Goal: Check status: Check status

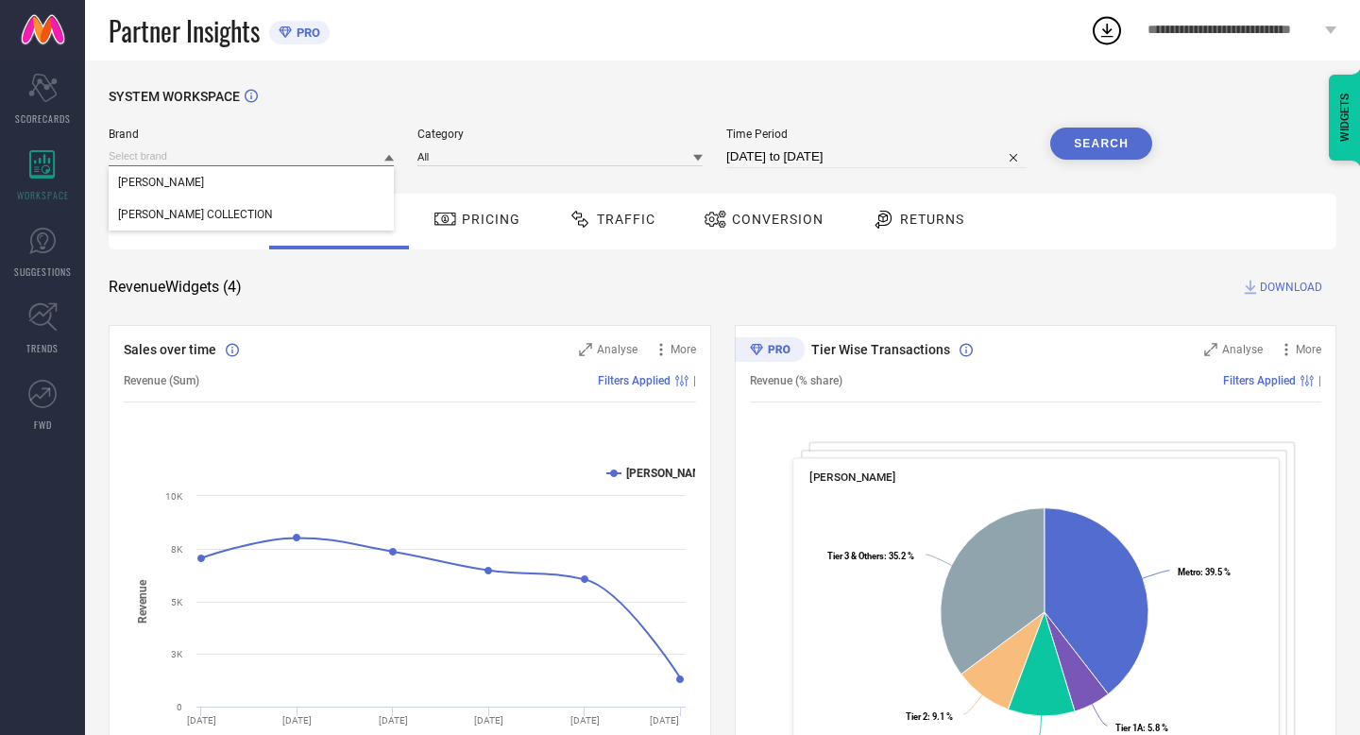
click at [349, 161] on input at bounding box center [251, 156] width 285 height 20
click at [332, 209] on div "[PERSON_NAME] COLLECTION" at bounding box center [251, 214] width 285 height 32
click at [703, 160] on icon at bounding box center [697, 158] width 9 height 7
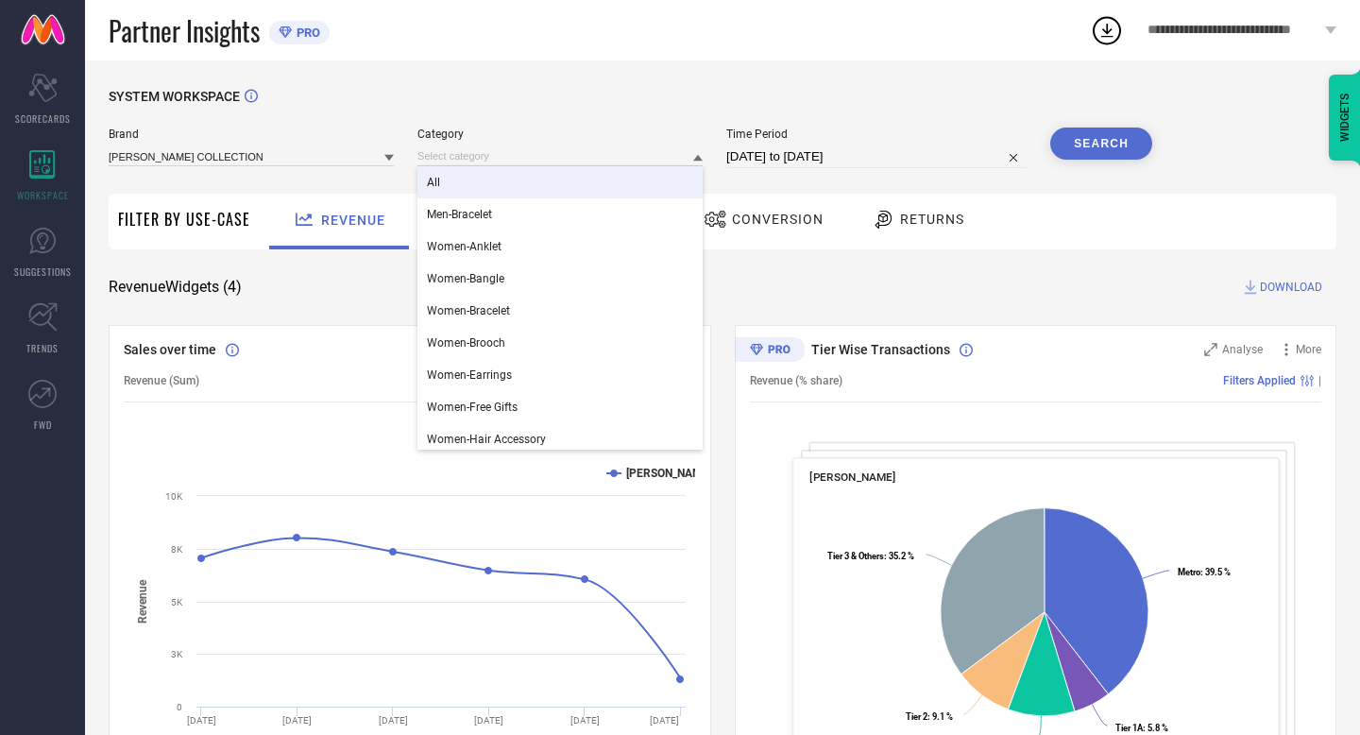
click at [588, 186] on div "All" at bounding box center [559, 182] width 285 height 32
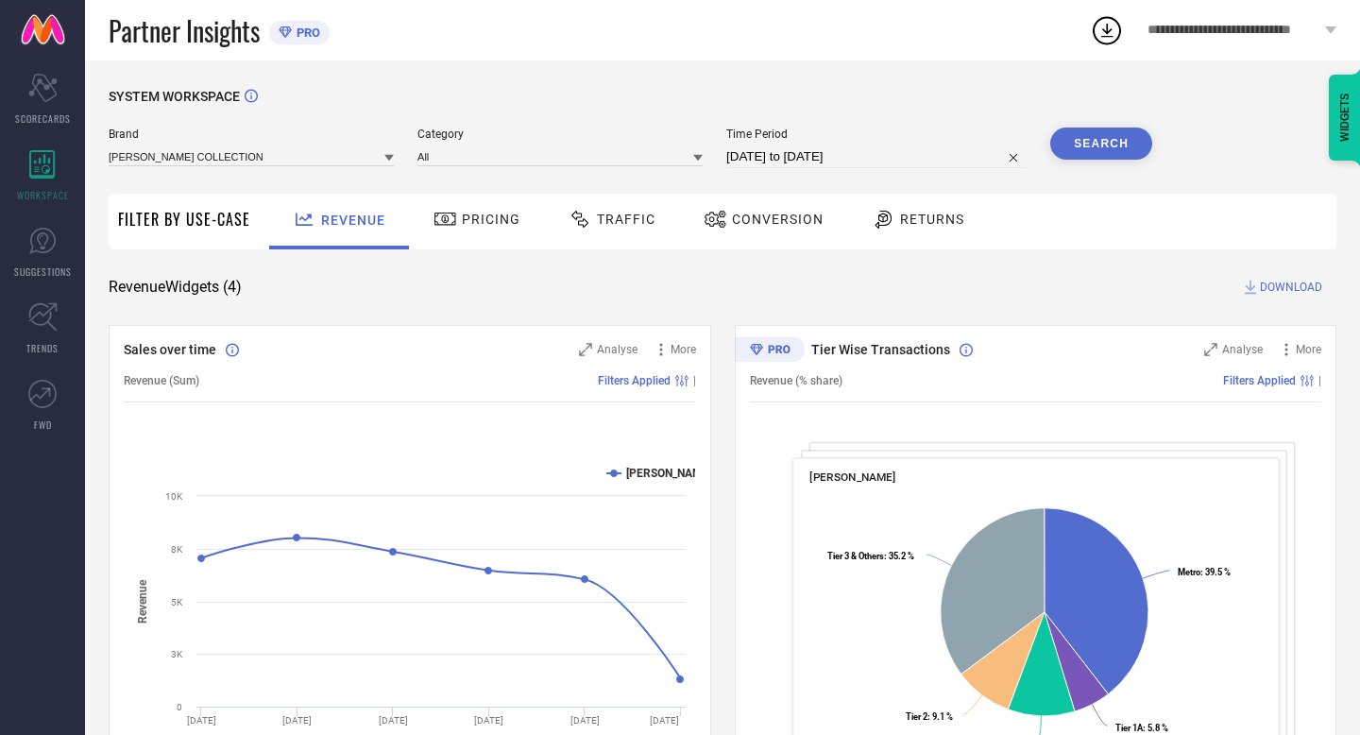
click at [1093, 137] on button "Search" at bounding box center [1101, 143] width 102 height 32
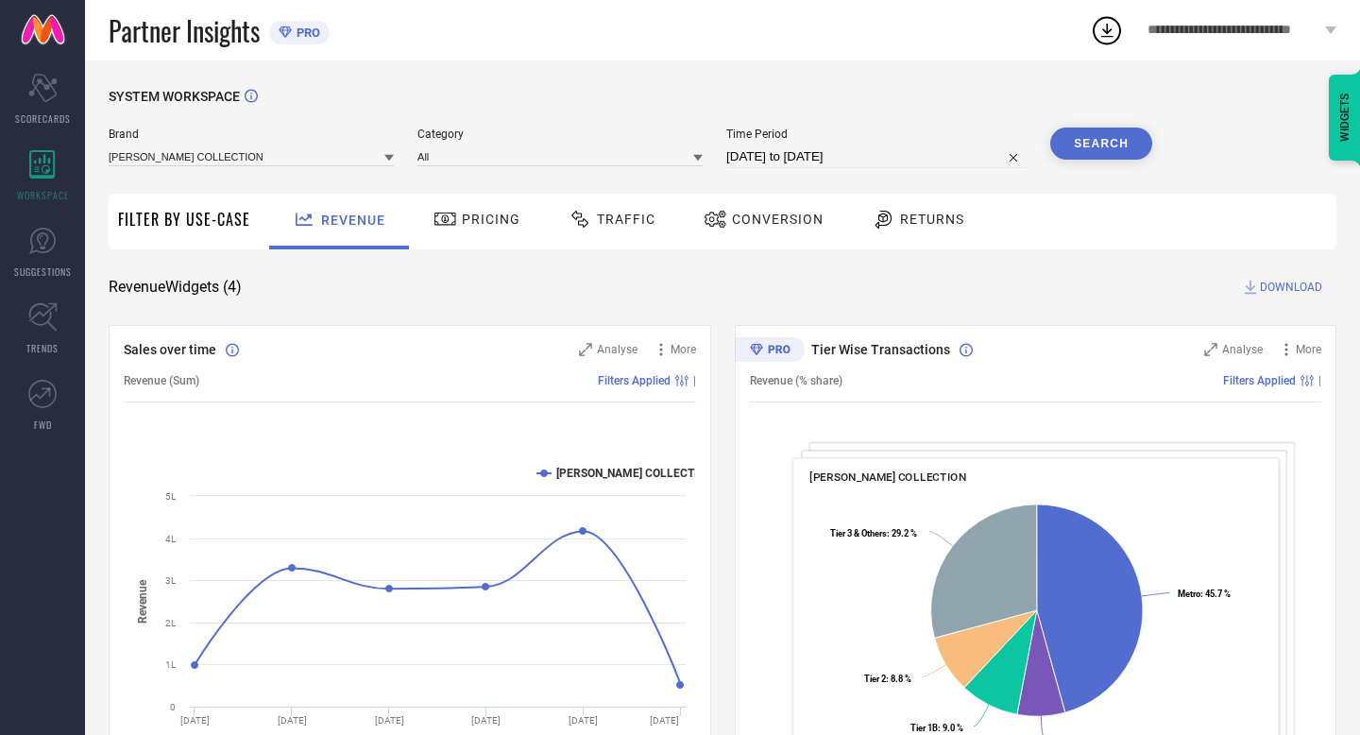
click at [900, 156] on input "[DATE] to [DATE]" at bounding box center [876, 156] width 300 height 23
select select "7"
select select "2025"
select select "8"
select select "2025"
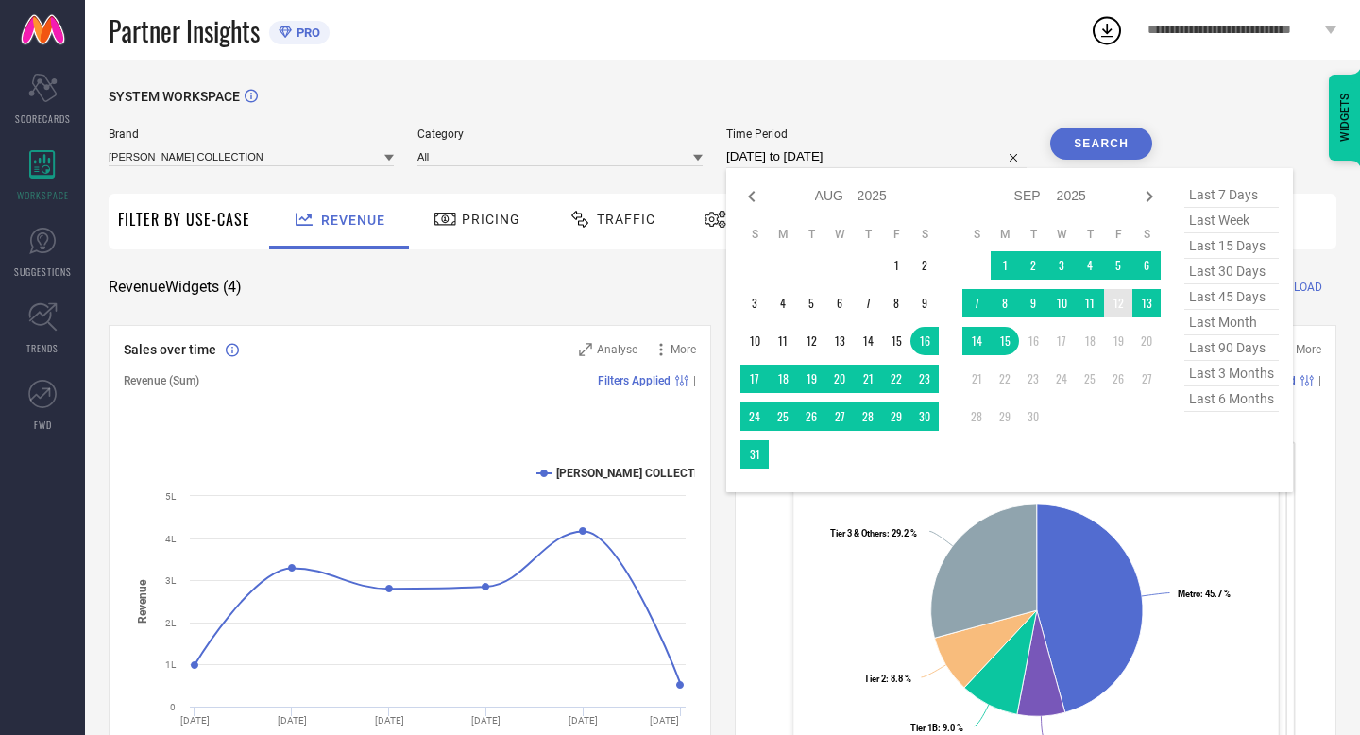
click at [1127, 303] on td "12" at bounding box center [1118, 303] width 28 height 28
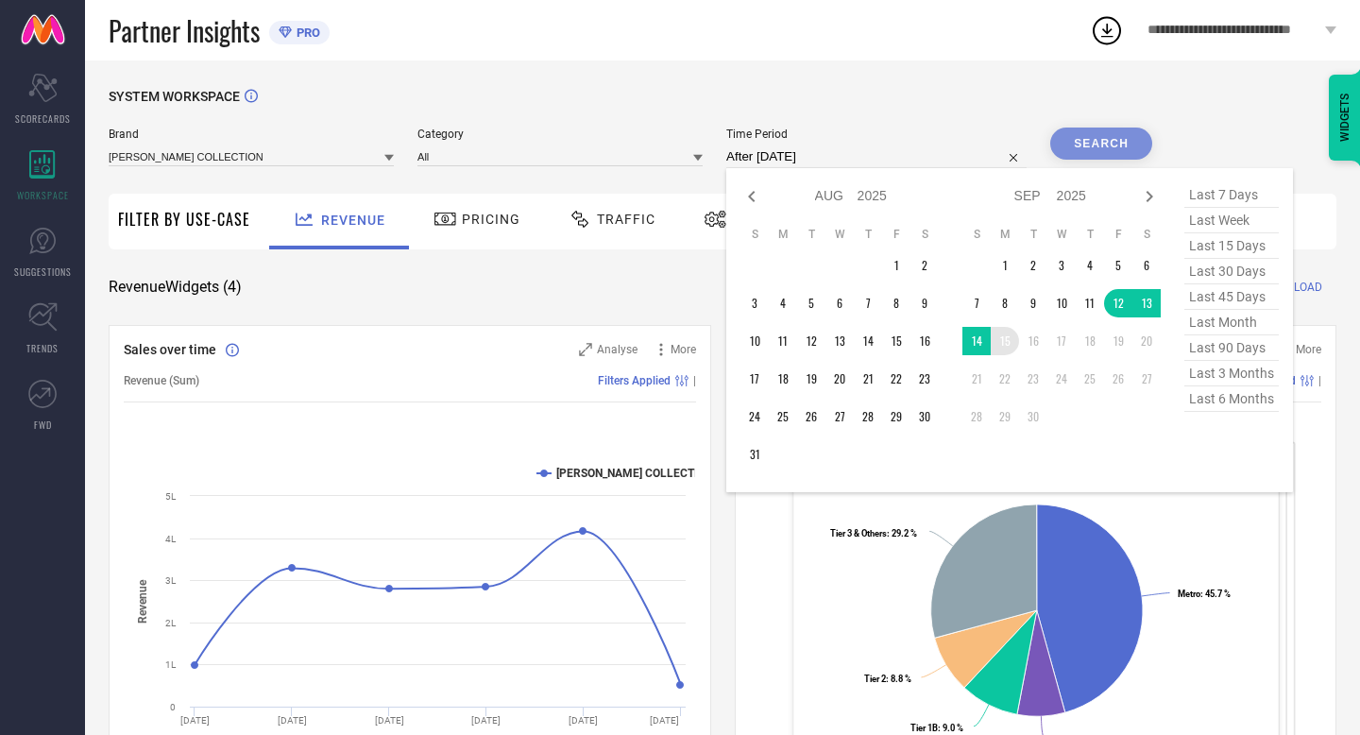
type input "[DATE] to [DATE]"
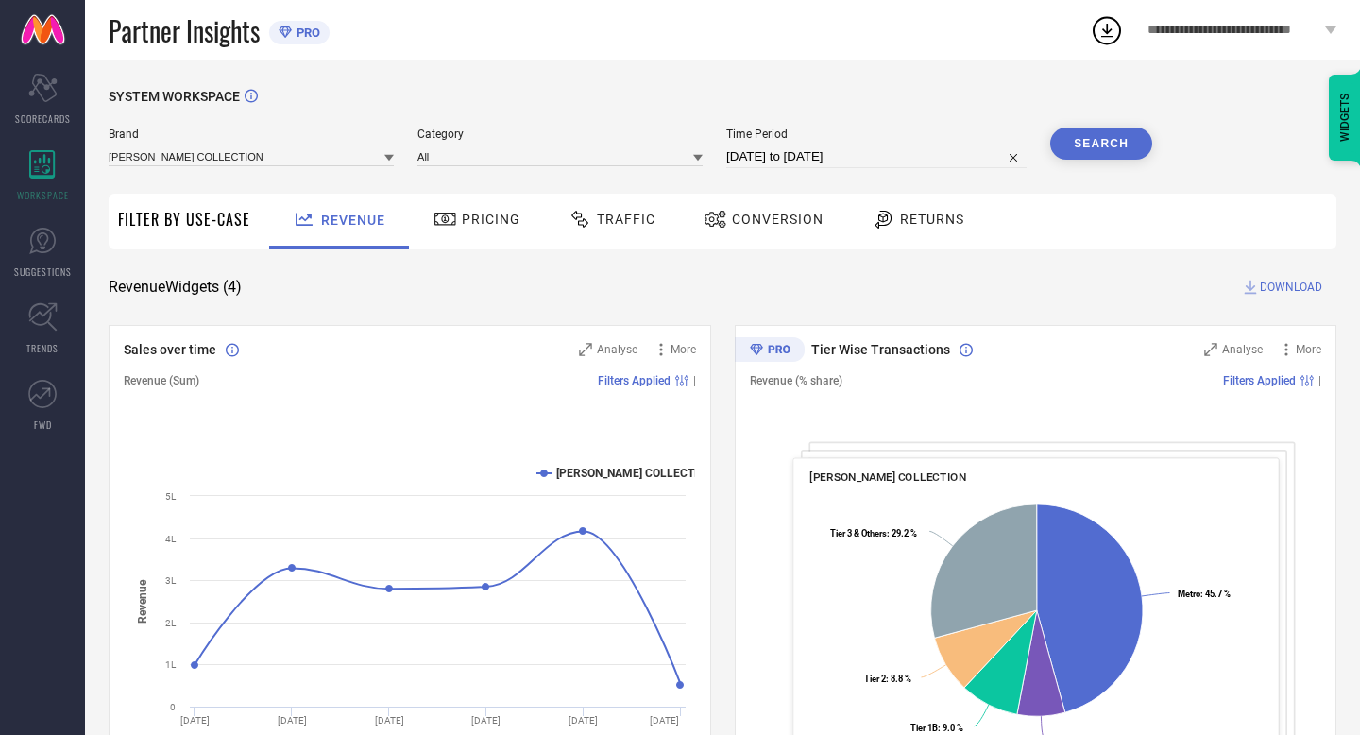
click at [1113, 155] on button "Search" at bounding box center [1101, 143] width 102 height 32
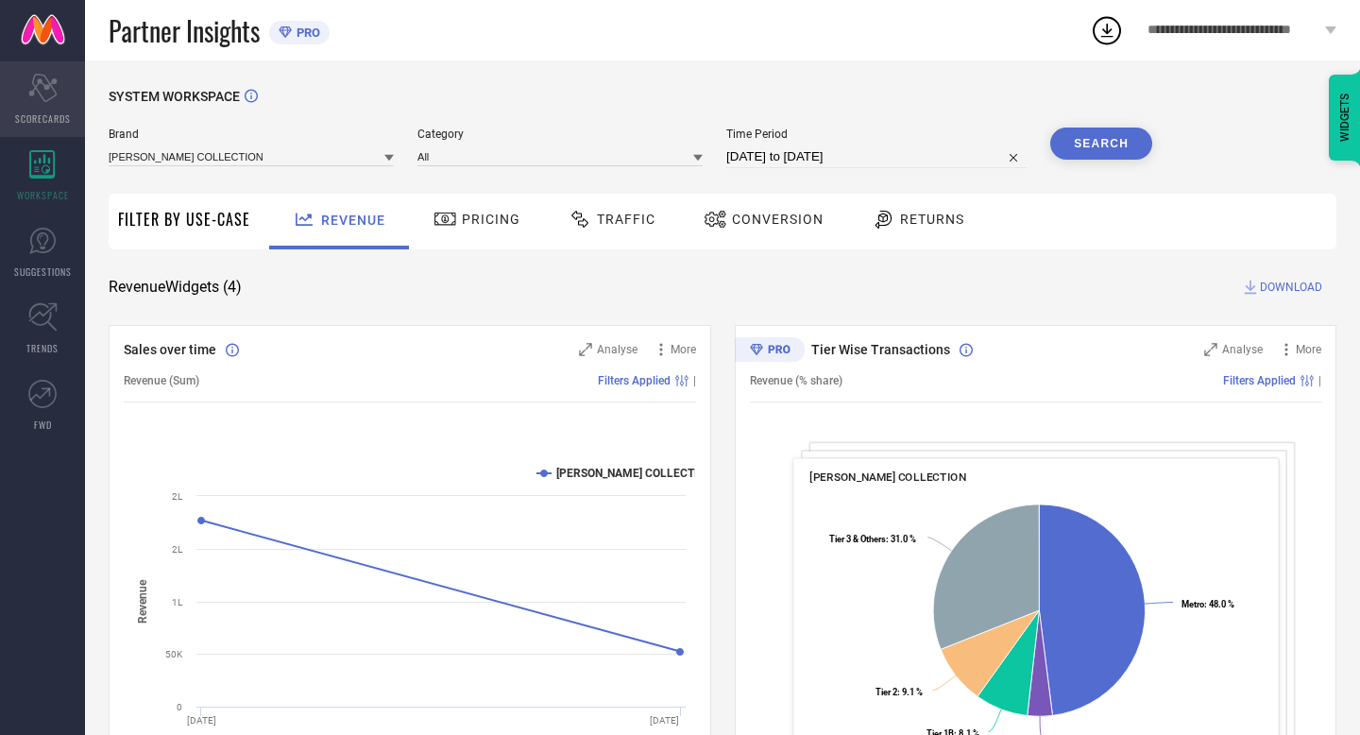
click at [45, 108] on div "Scorecard SCORECARDS" at bounding box center [42, 99] width 85 height 76
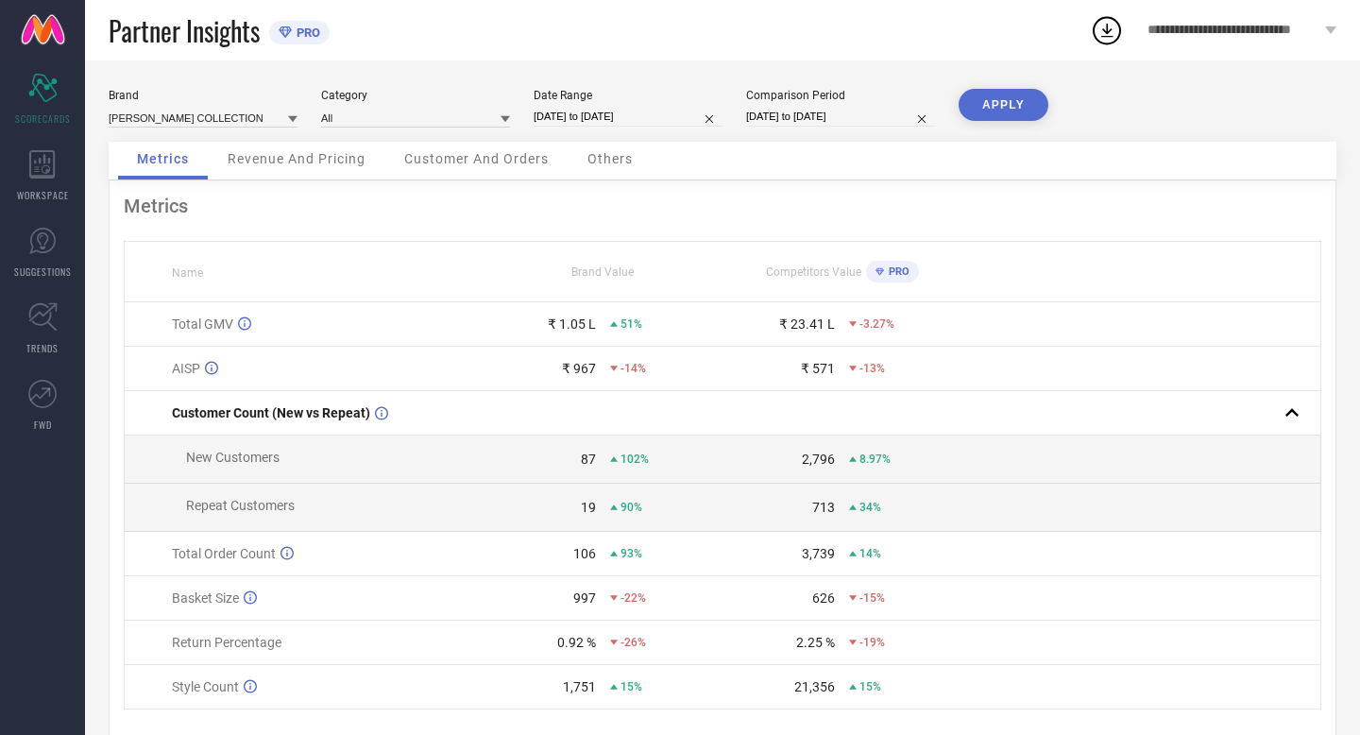
click at [670, 119] on input "[DATE] to [DATE]" at bounding box center [628, 117] width 189 height 20
select select "8"
select select "2025"
select select "9"
select select "2025"
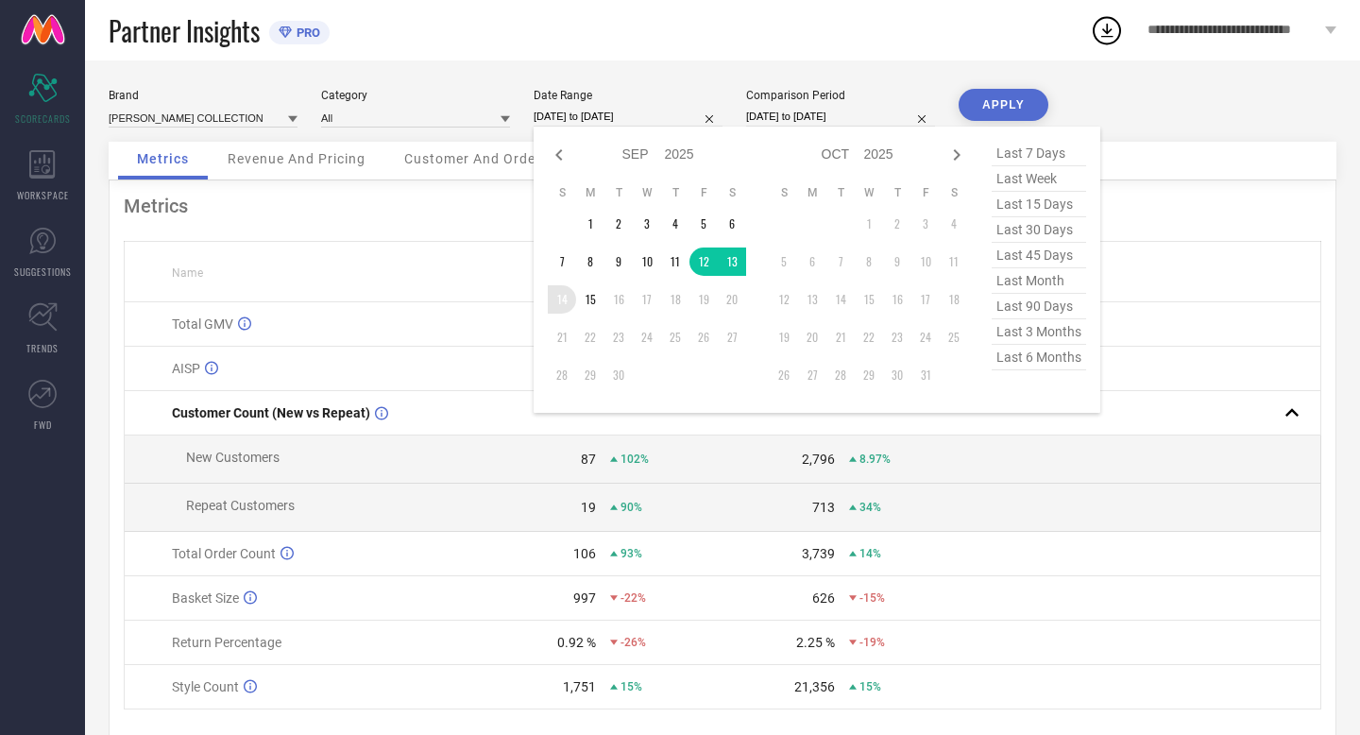
click at [565, 298] on td "14" at bounding box center [562, 299] width 28 height 28
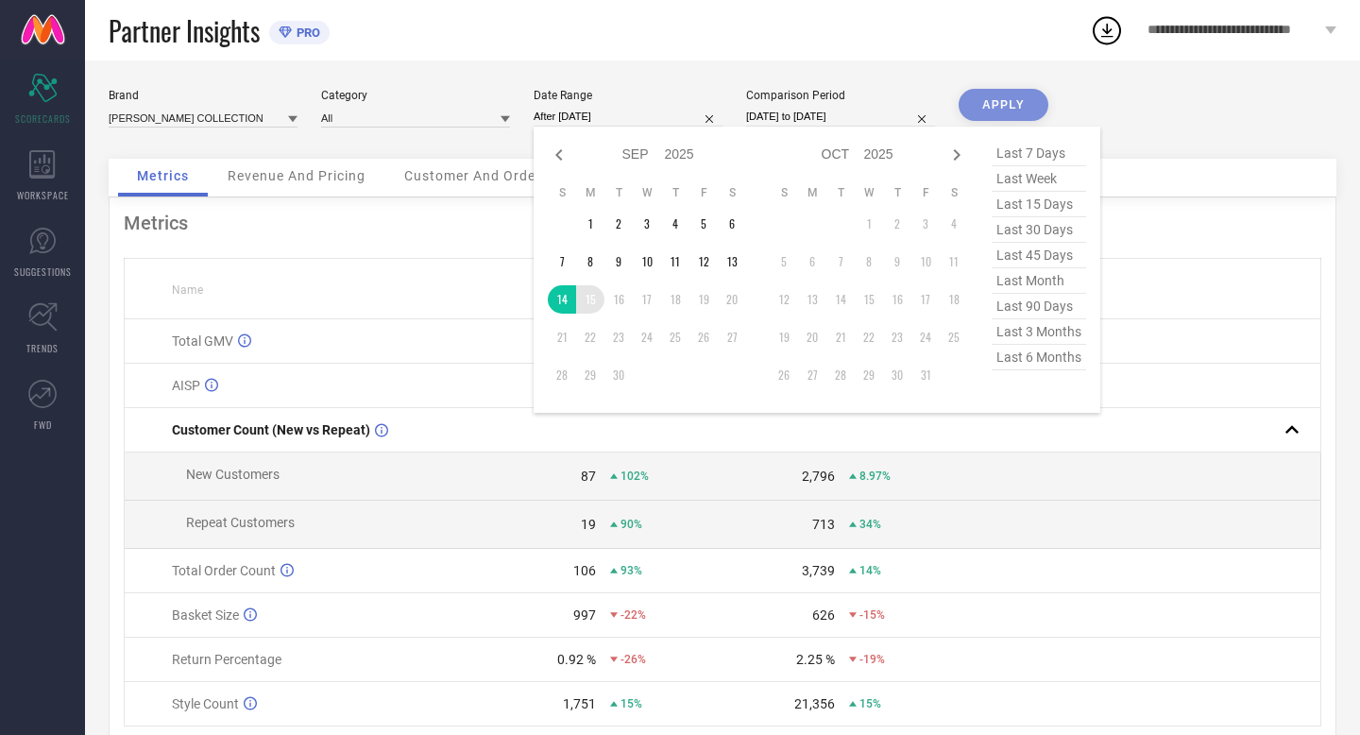
type input "[DATE] to [DATE]"
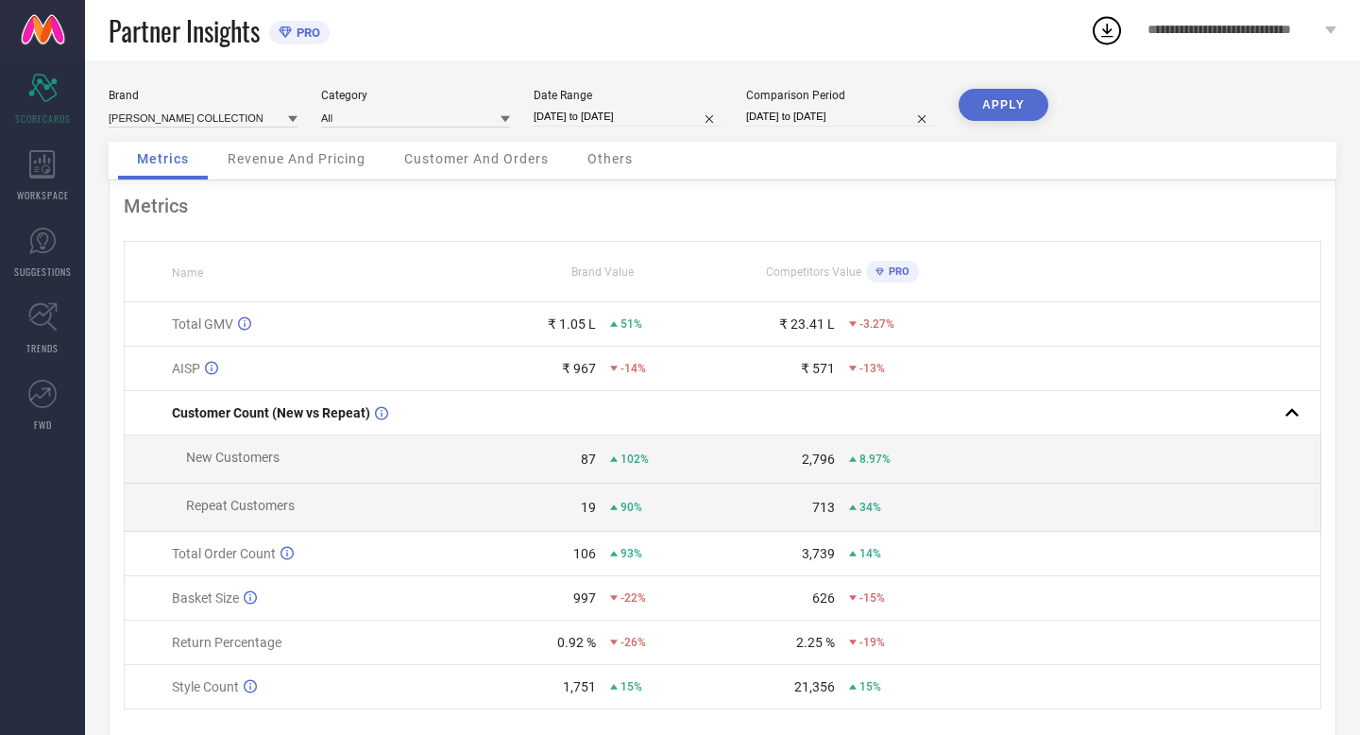
click at [881, 117] on input "[DATE] to [DATE]" at bounding box center [840, 117] width 189 height 20
select select "8"
select select "2024"
select select "9"
select select "2024"
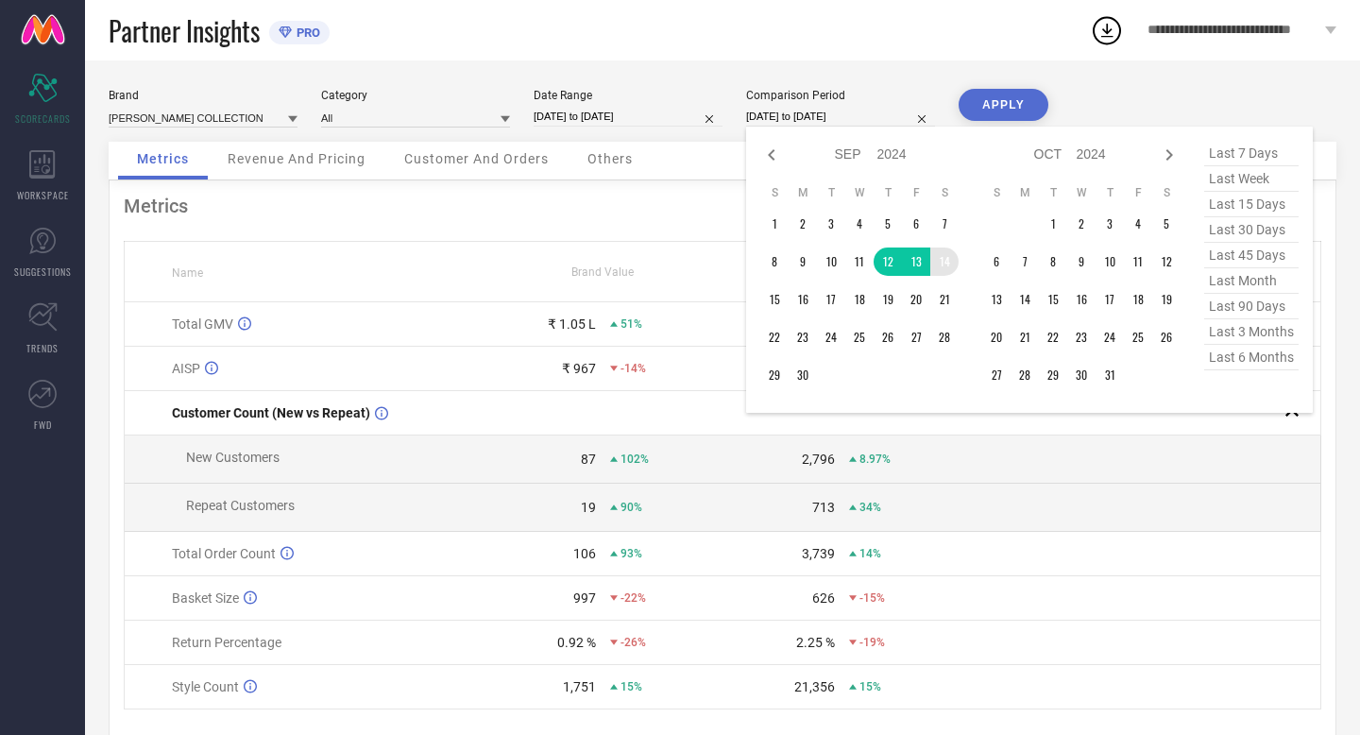
click at [945, 263] on td "14" at bounding box center [944, 261] width 28 height 28
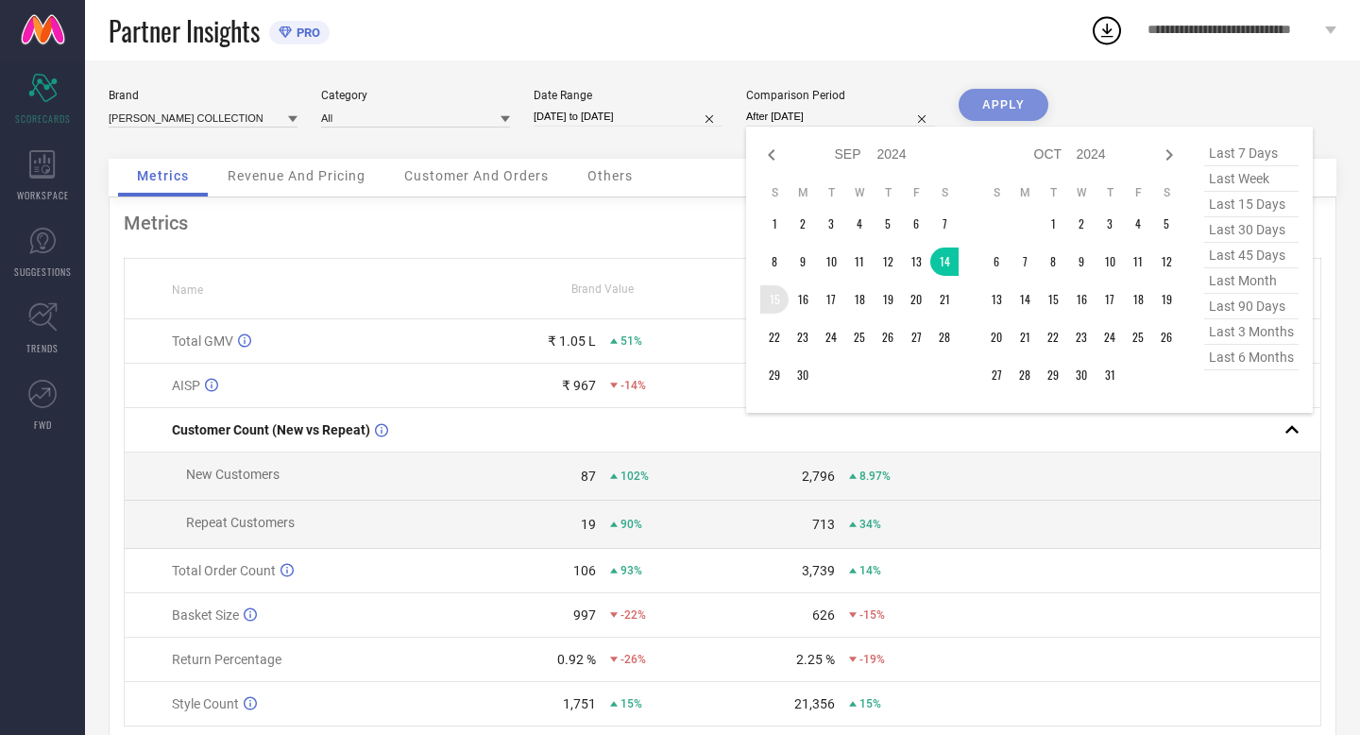
type input "[DATE] to [DATE]"
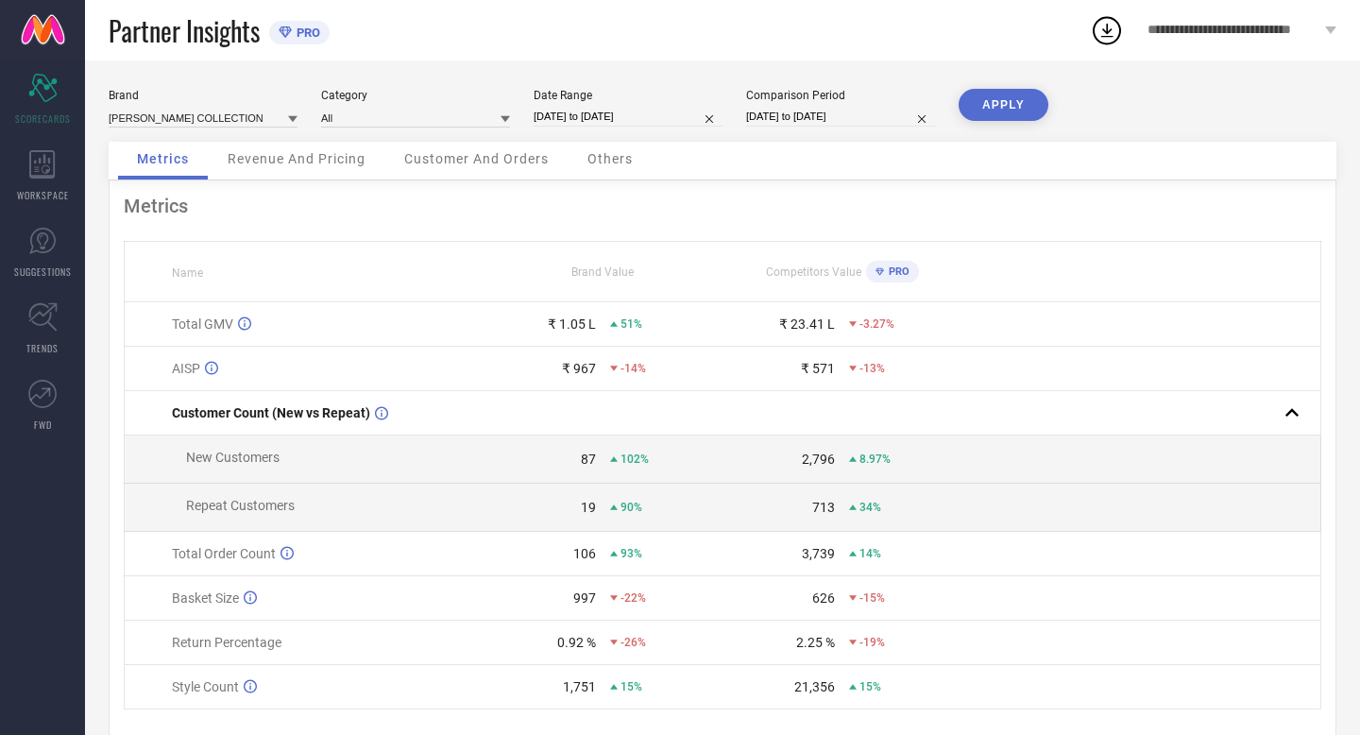
click at [985, 104] on button "APPLY" at bounding box center [1004, 105] width 90 height 32
click at [463, 116] on input at bounding box center [415, 118] width 189 height 20
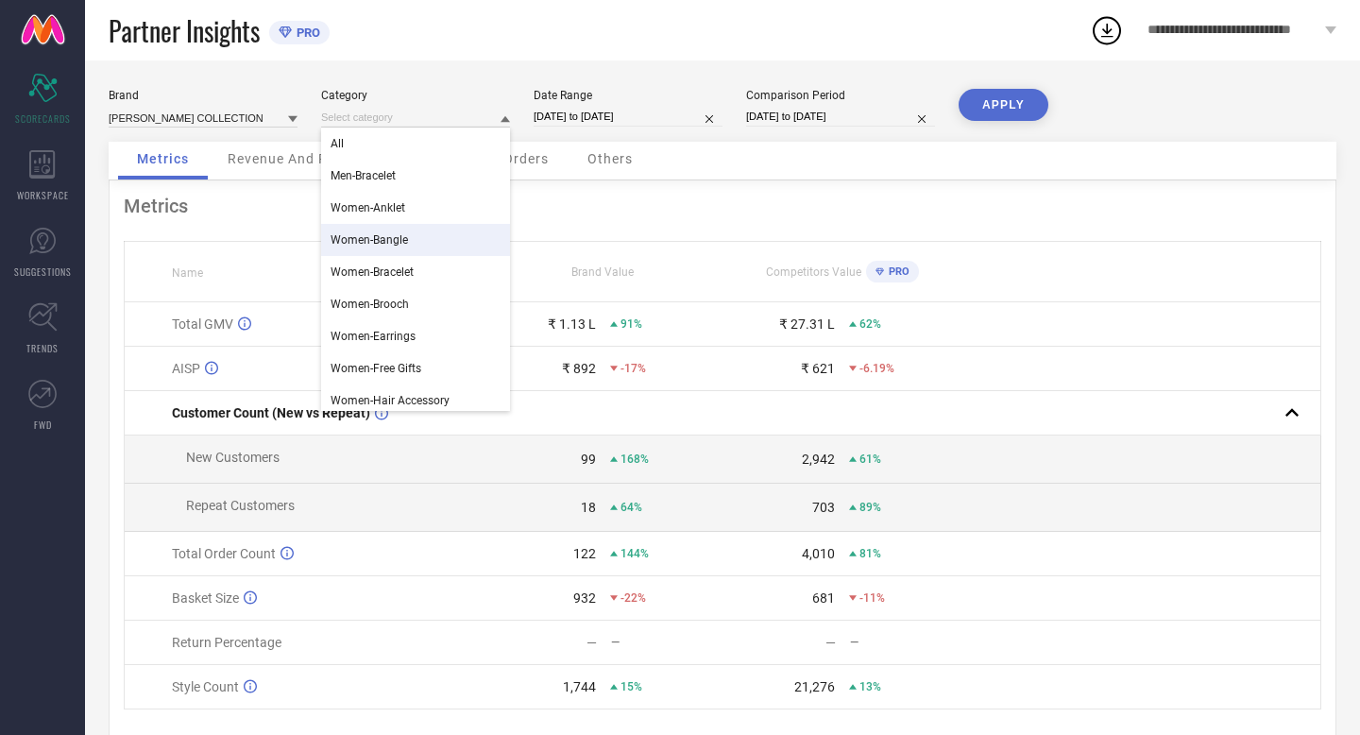
click at [444, 230] on div "Women-Bangle" at bounding box center [415, 240] width 189 height 32
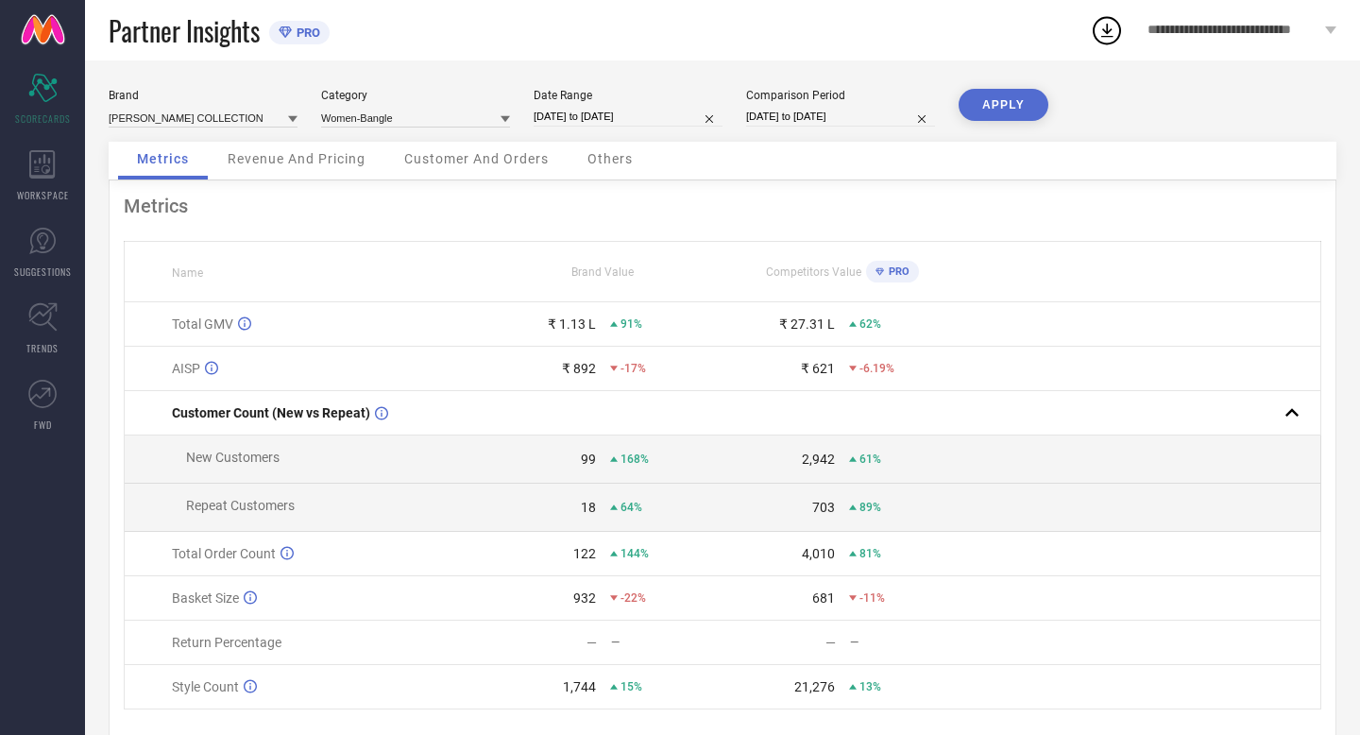
click at [986, 96] on button "APPLY" at bounding box center [1004, 105] width 90 height 32
